Goal: Book appointment/travel/reservation

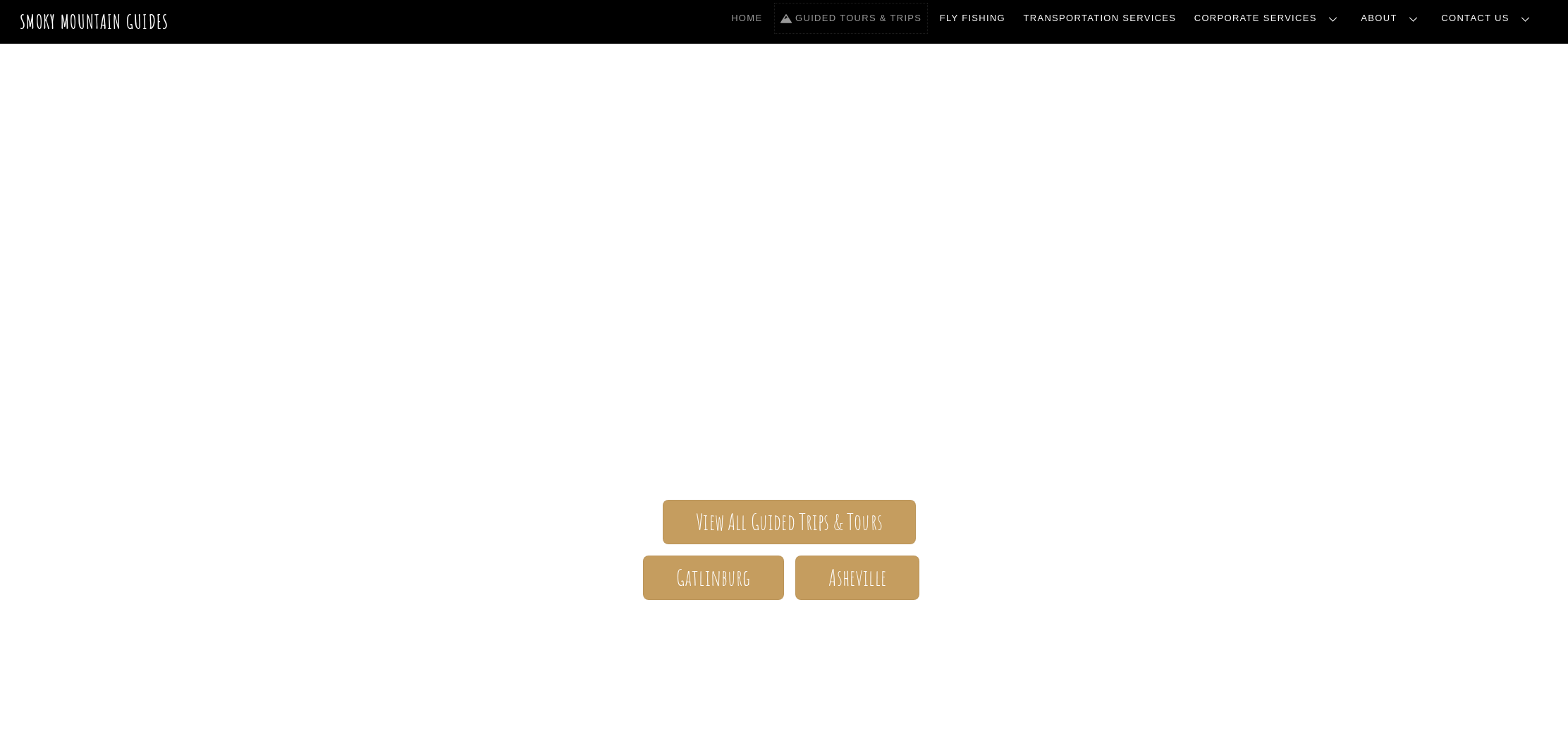
click at [867, 26] on link "Guided Tours & Trips" at bounding box center [850, 18] width 153 height 30
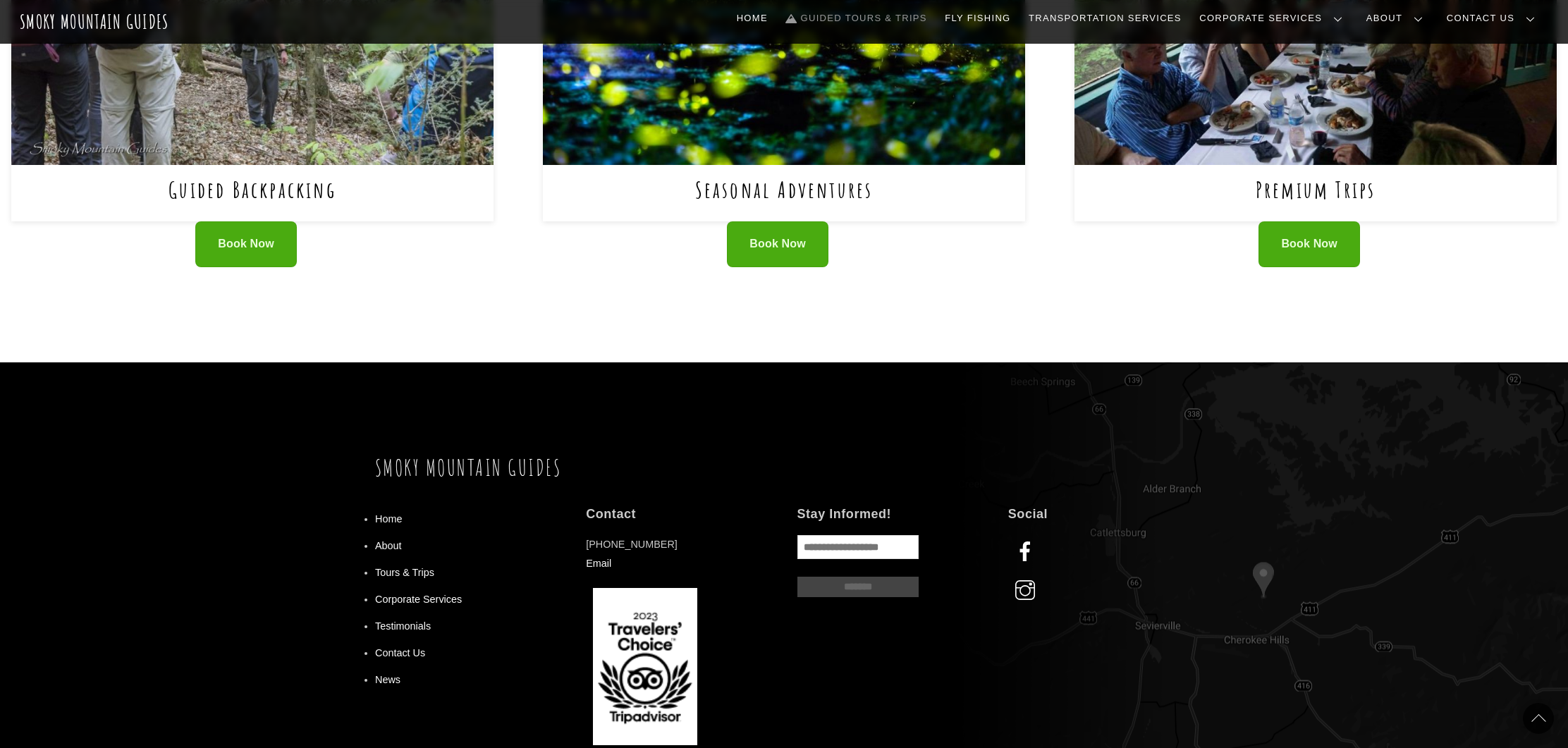
scroll to position [1085, 0]
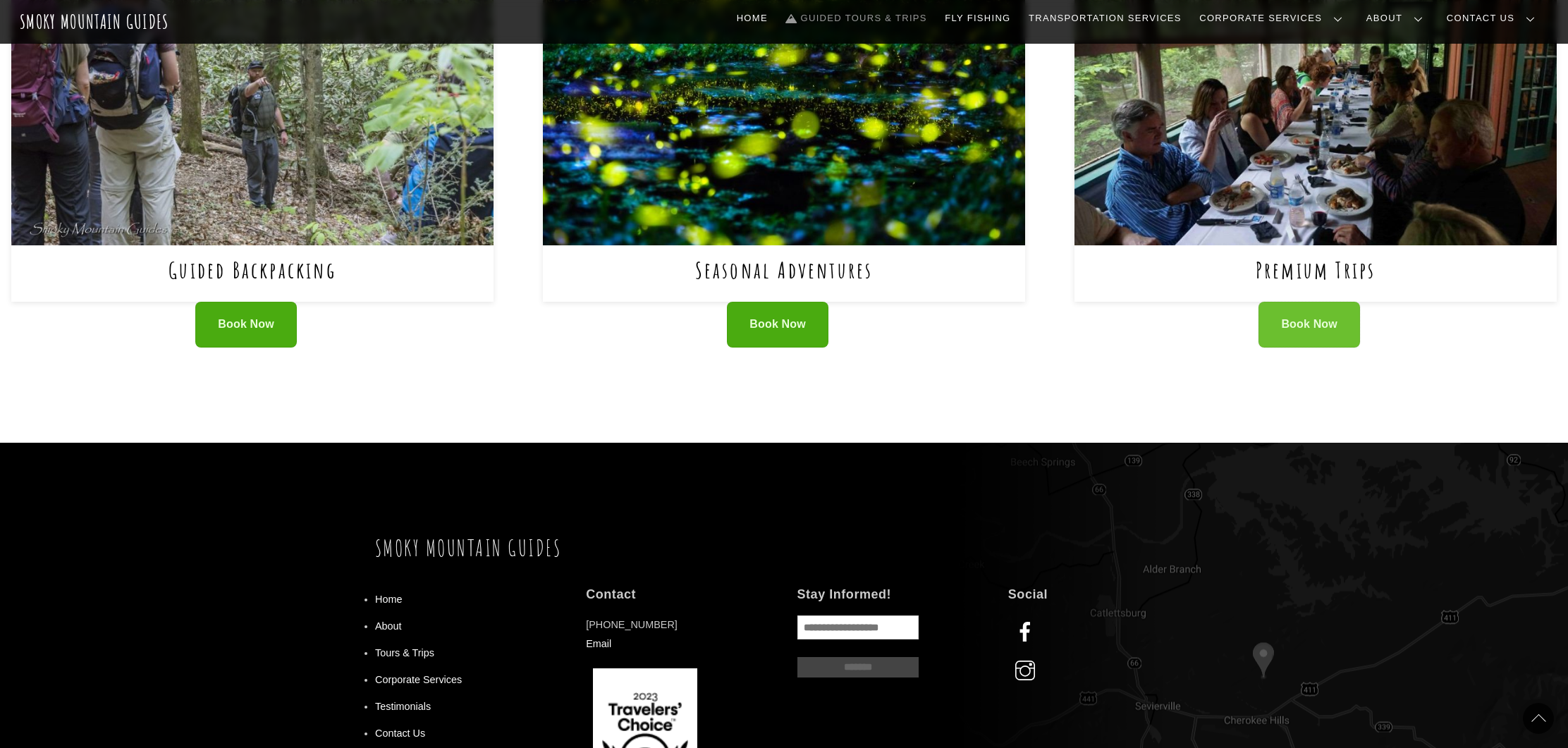
click at [1317, 337] on link "Book Now" at bounding box center [1309, 325] width 101 height 46
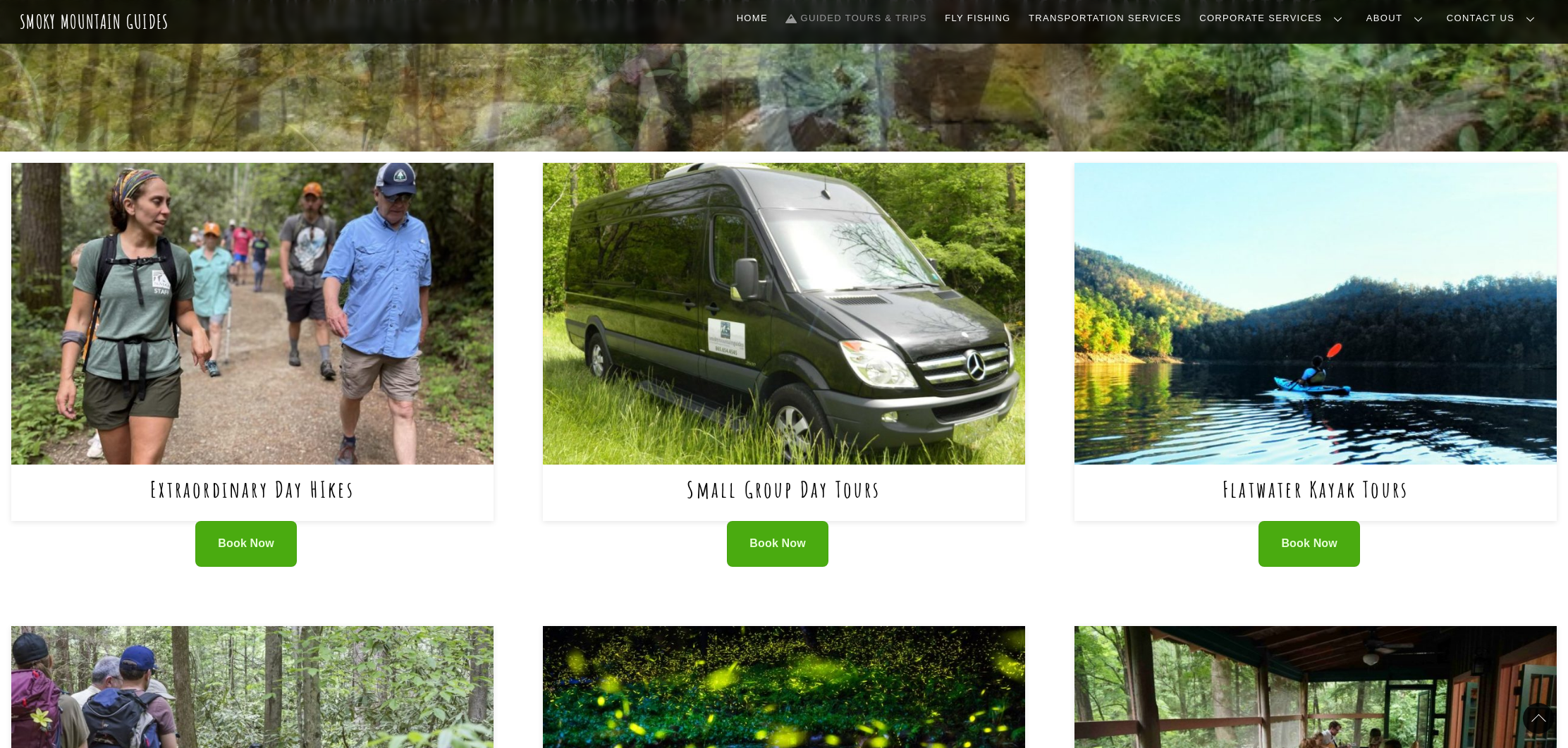
scroll to position [391, 0]
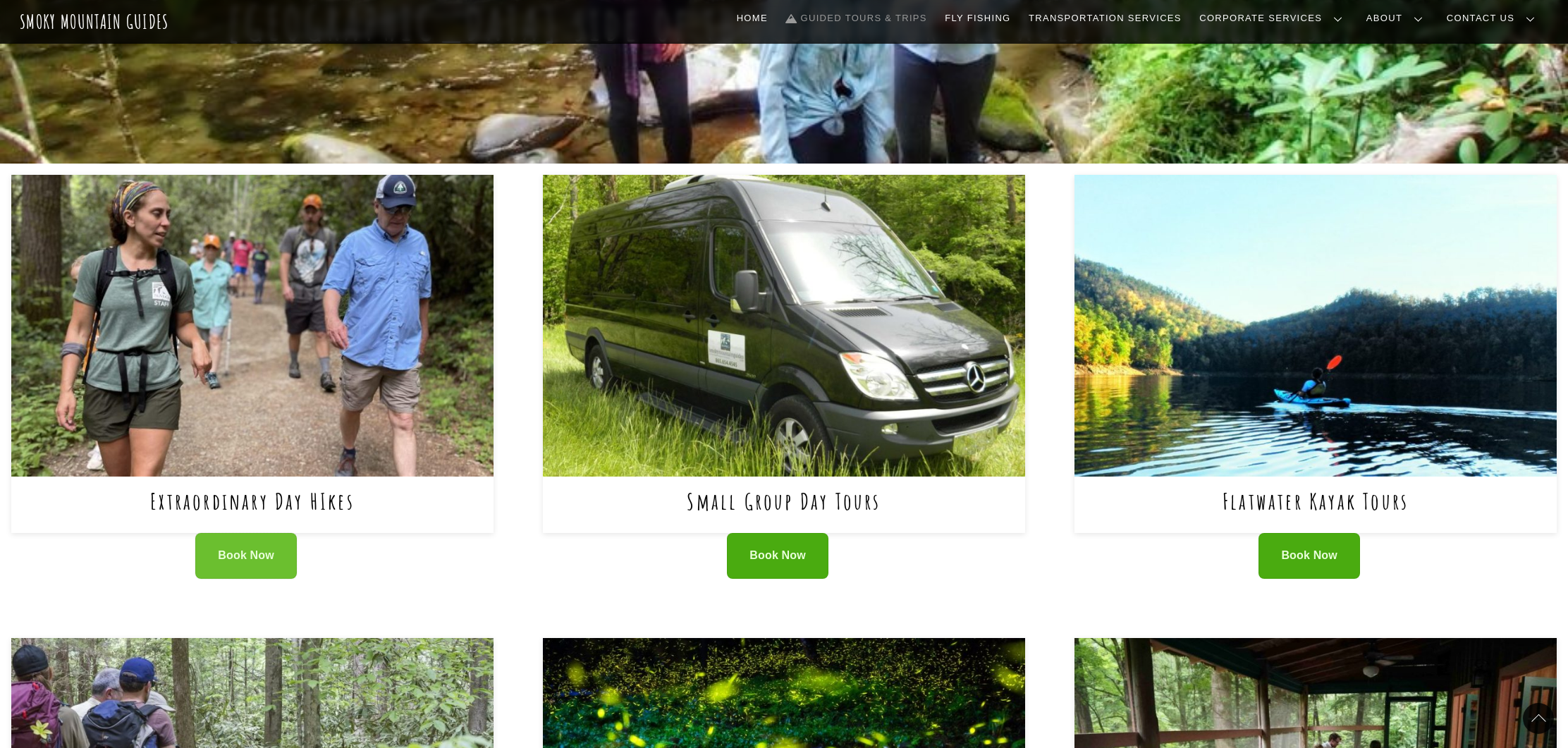
click at [229, 554] on span "Book Now" at bounding box center [246, 555] width 56 height 14
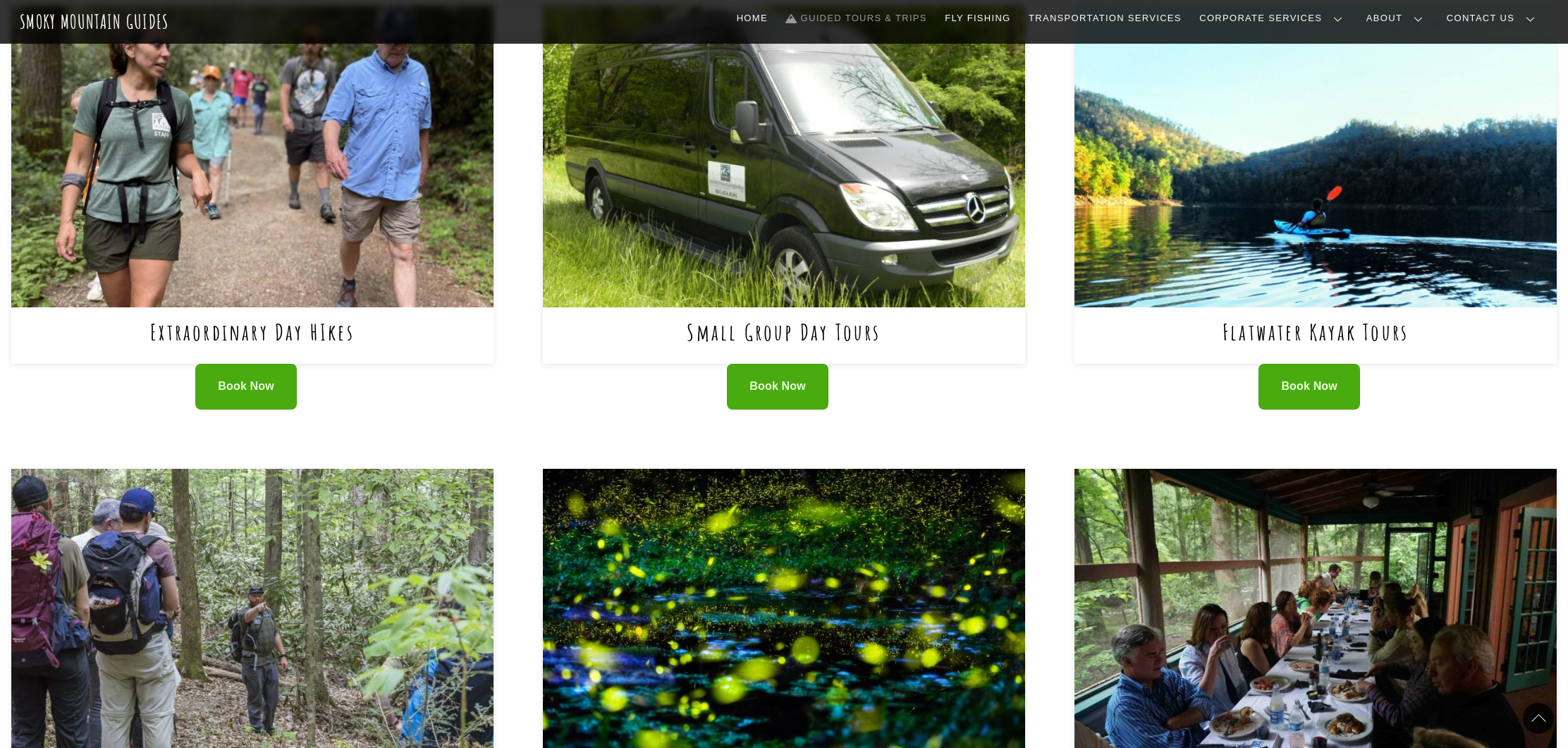
scroll to position [516, 0]
